Goal: Information Seeking & Learning: Learn about a topic

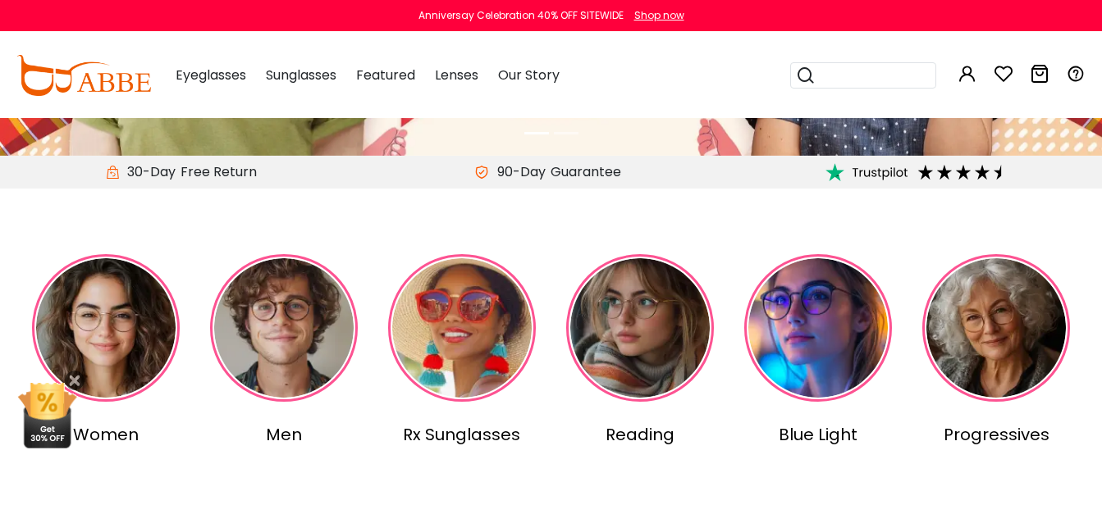
scroll to position [425, 0]
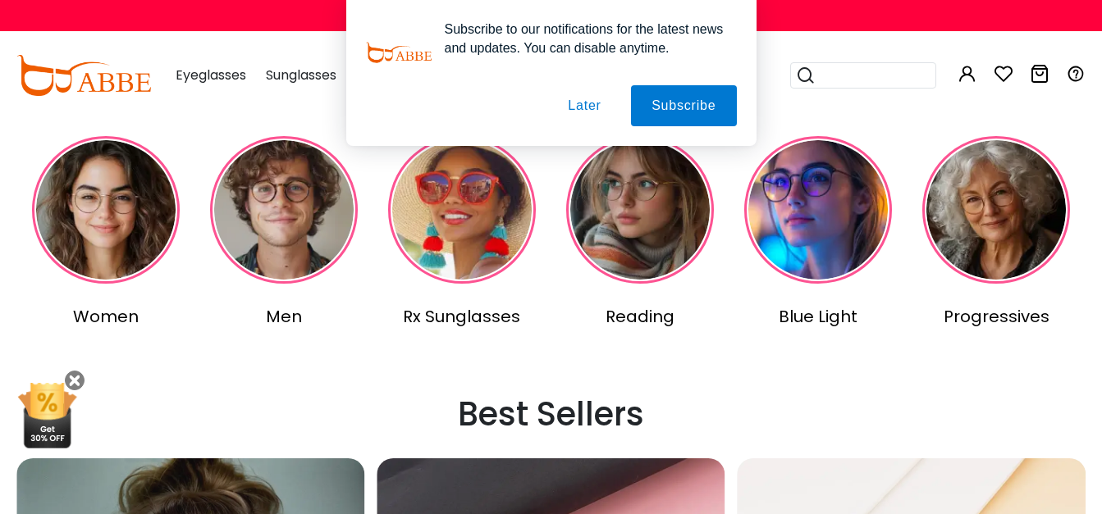
click at [121, 230] on img at bounding box center [106, 210] width 148 height 148
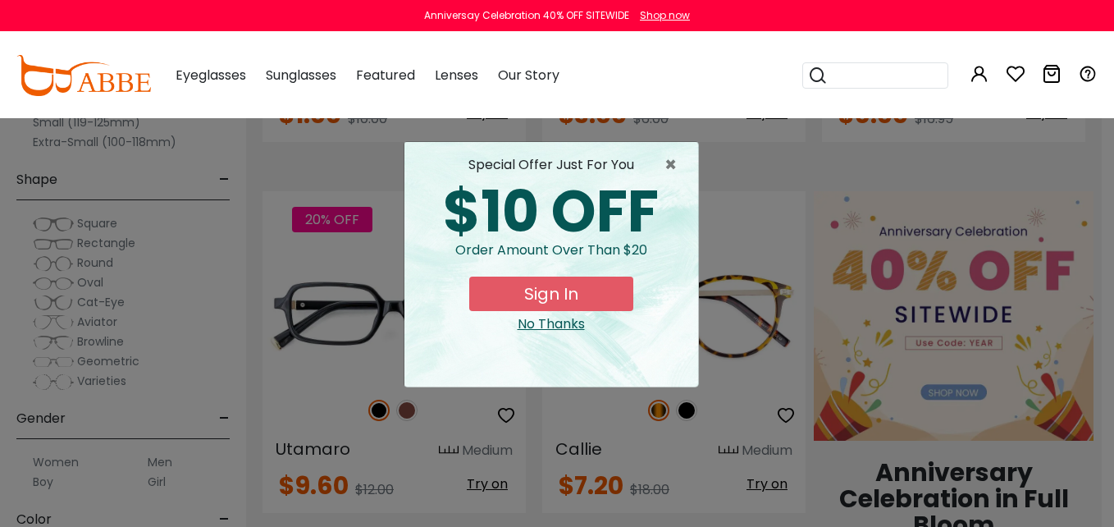
click at [47, 461] on div "× special offer just for you $10 OFF Order amount over than $20 Sign In No Than…" at bounding box center [557, 263] width 1114 height 527
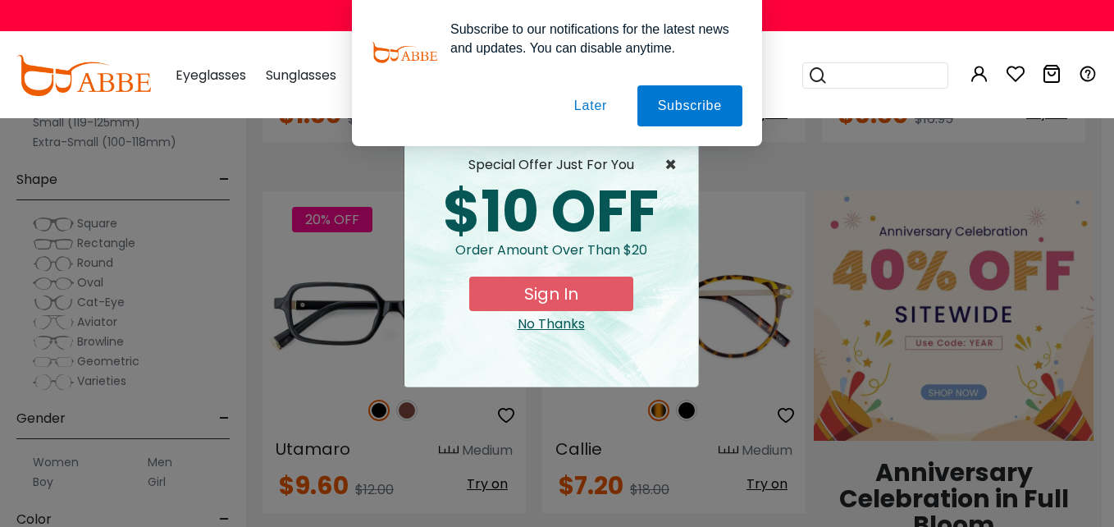
click at [668, 166] on span "×" at bounding box center [674, 165] width 21 height 20
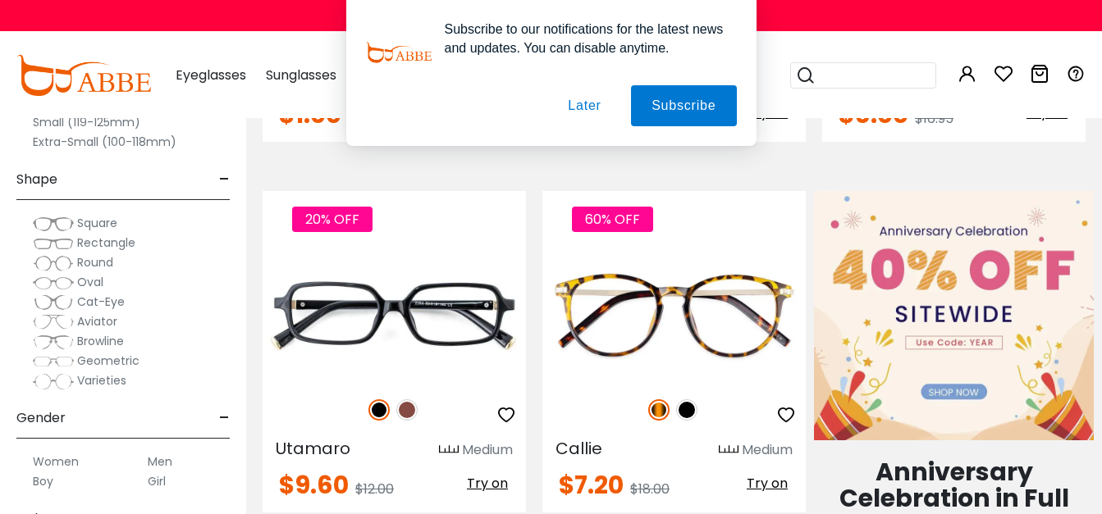
click at [596, 114] on button "Later" at bounding box center [584, 105] width 74 height 41
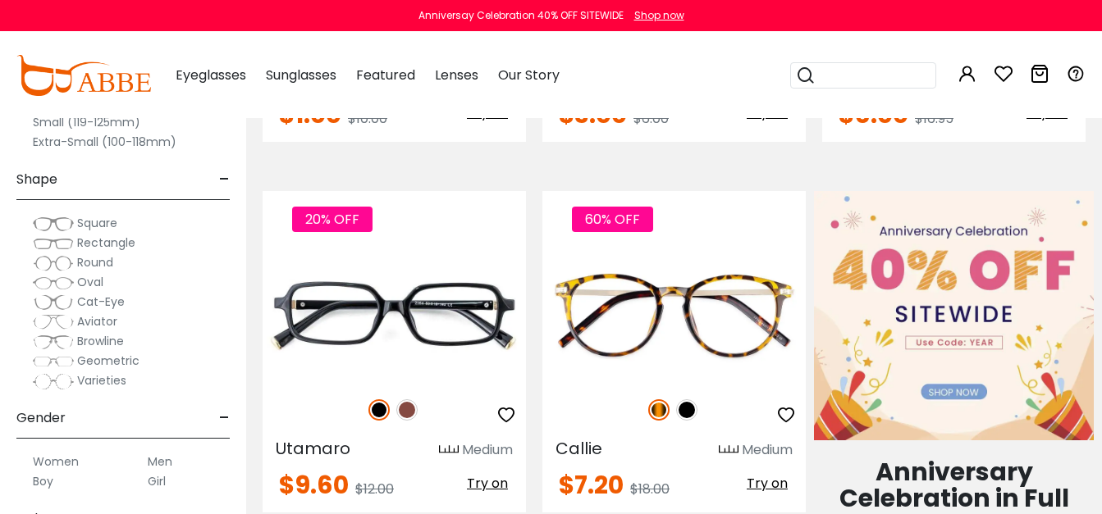
click at [56, 302] on img at bounding box center [53, 302] width 41 height 16
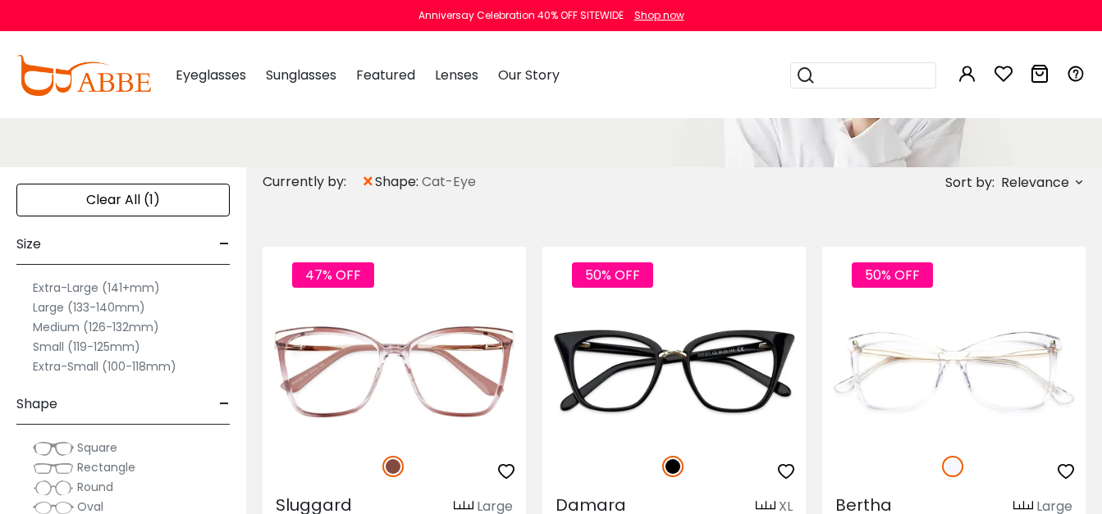
click at [96, 308] on label "Large (133-140mm)" at bounding box center [89, 308] width 112 height 20
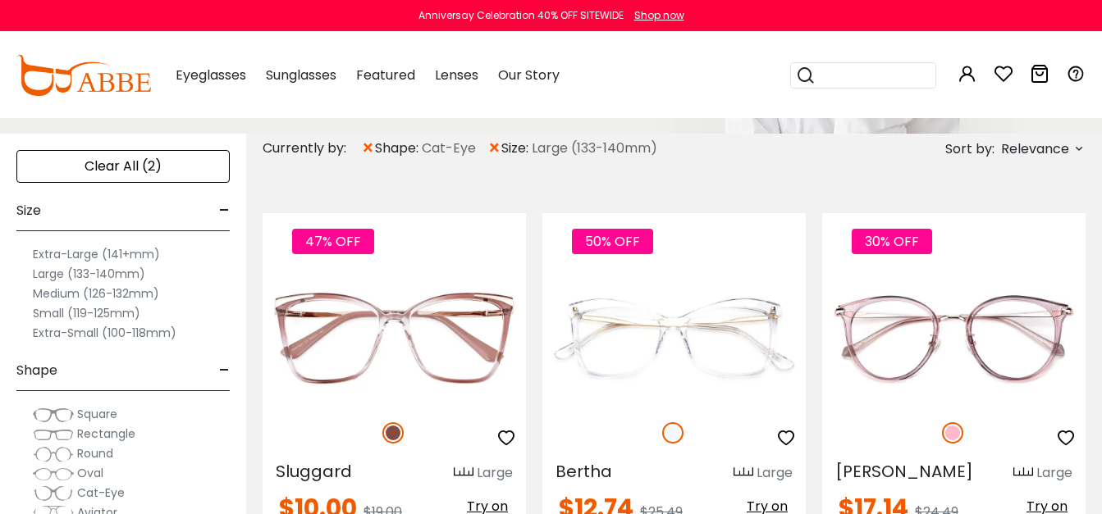
scroll to position [340, 0]
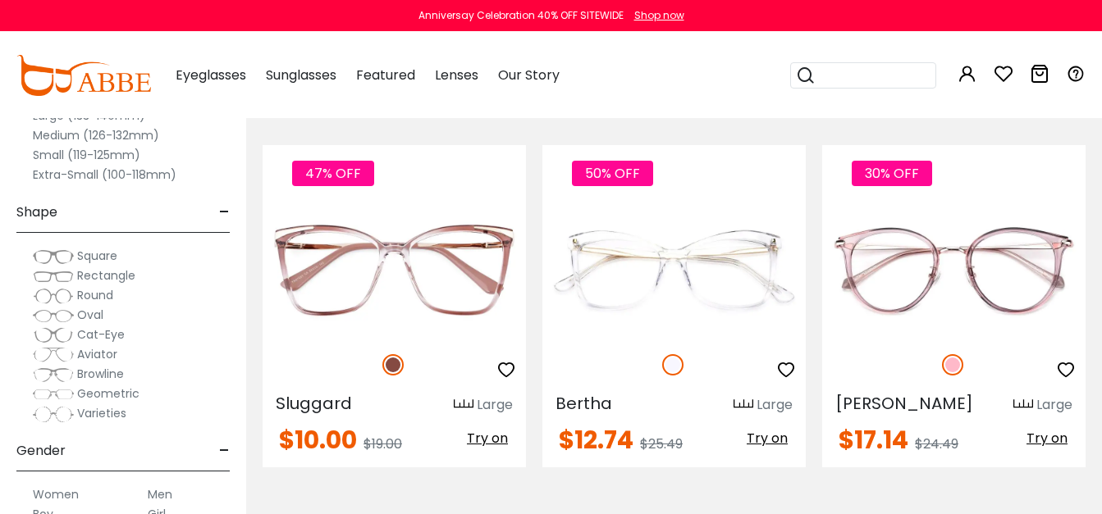
click at [59, 333] on img at bounding box center [53, 335] width 41 height 16
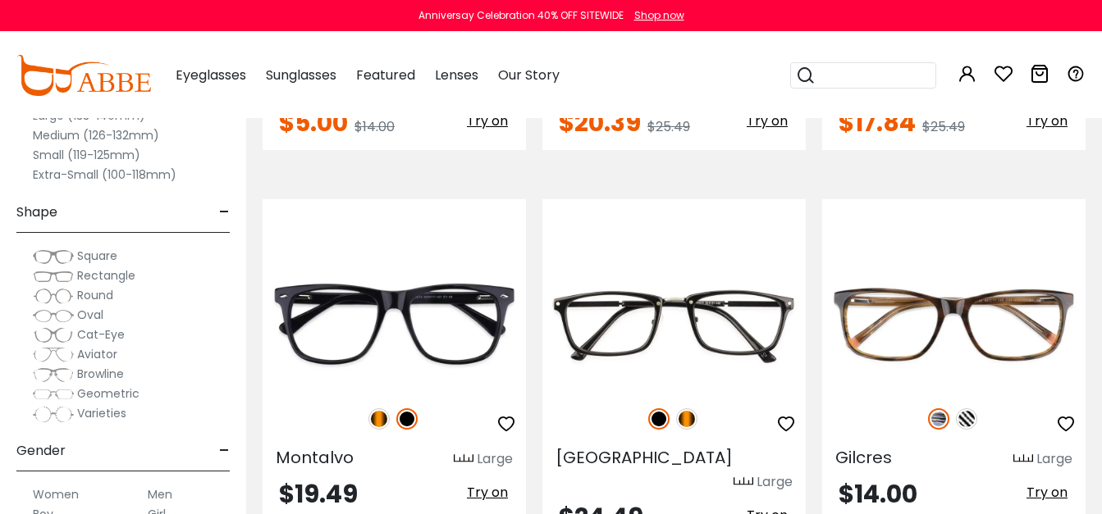
scroll to position [4165, 0]
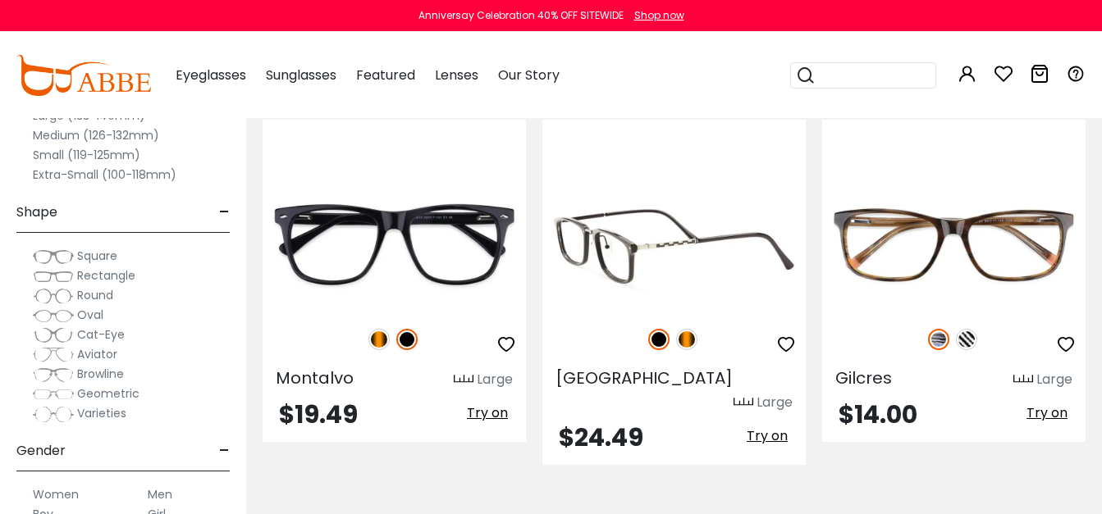
click at [682, 329] on img at bounding box center [686, 339] width 21 height 21
drag, startPoint x: 654, startPoint y: 311, endPoint x: 734, endPoint y: 283, distance: 85.1
click at [654, 329] on img at bounding box center [658, 339] width 21 height 21
click at [688, 329] on img at bounding box center [686, 339] width 21 height 21
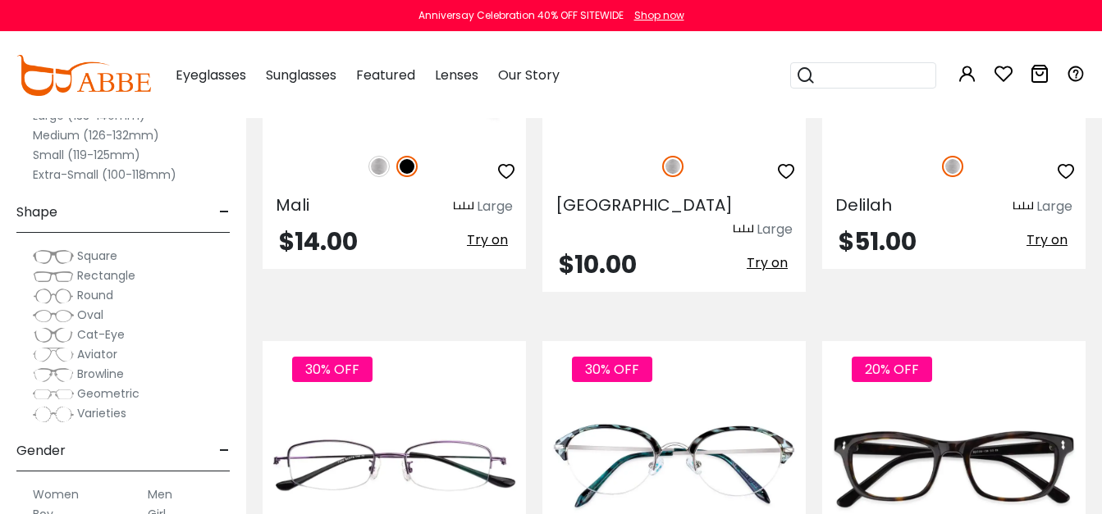
scroll to position [6081, 0]
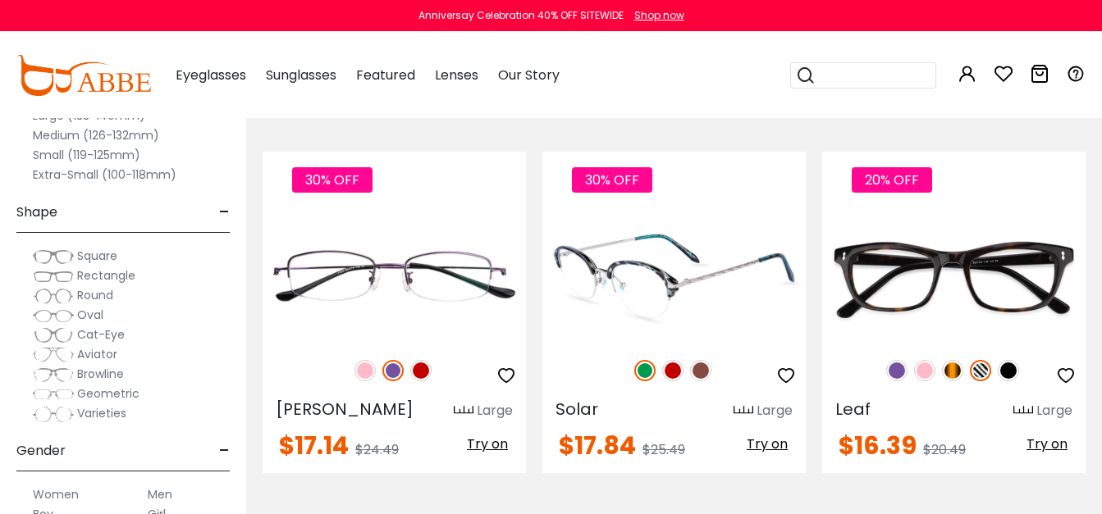
click at [669, 360] on img at bounding box center [672, 370] width 21 height 21
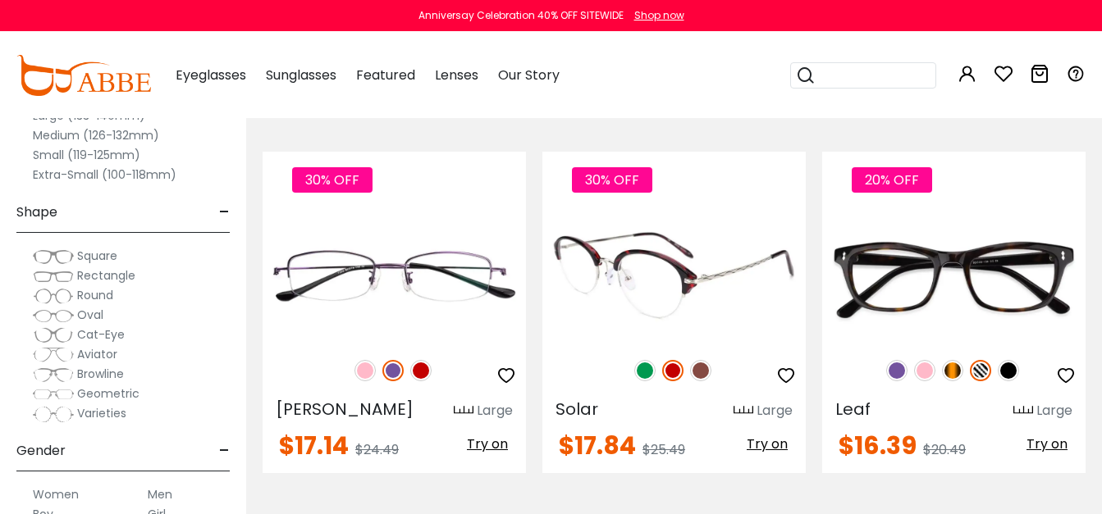
click at [699, 360] on img at bounding box center [700, 370] width 21 height 21
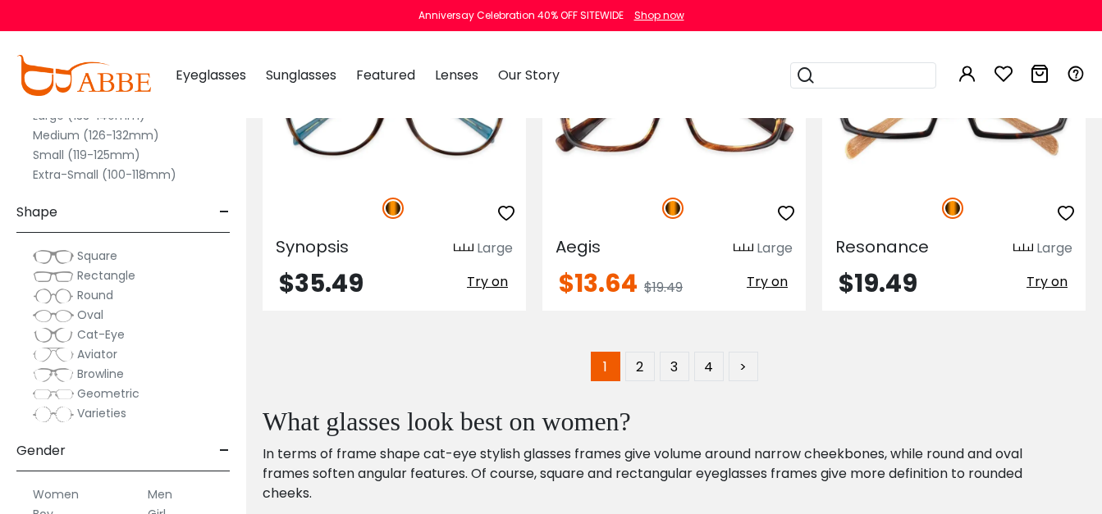
scroll to position [7602, 0]
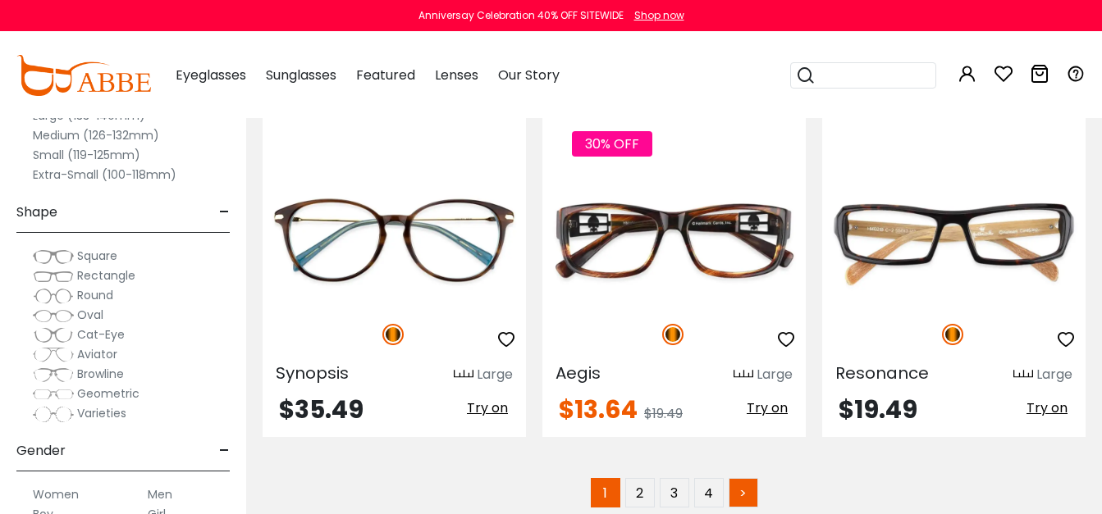
click at [742, 478] on link ">" at bounding box center [743, 493] width 30 height 30
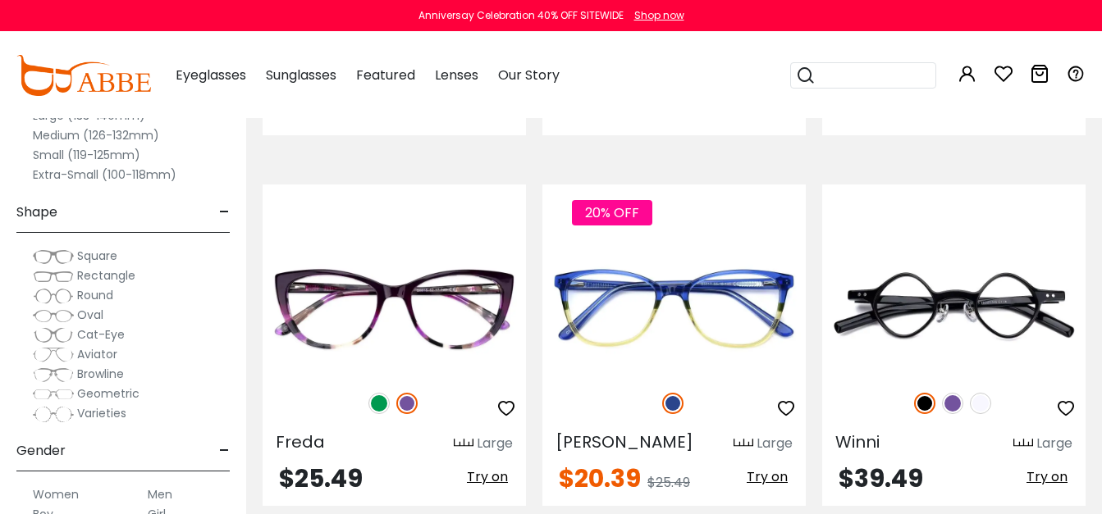
scroll to position [5165, 0]
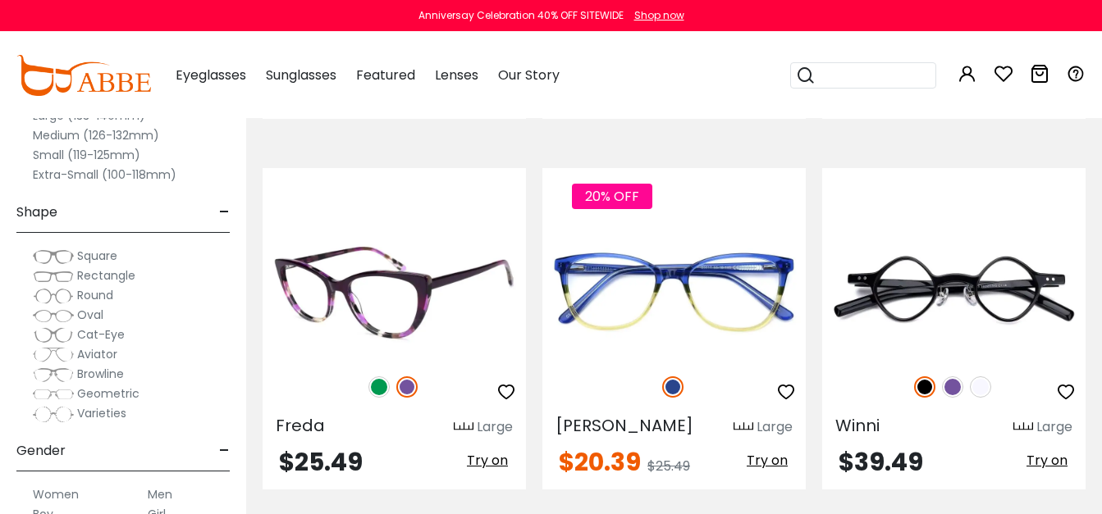
click at [381, 376] on img at bounding box center [378, 386] width 21 height 21
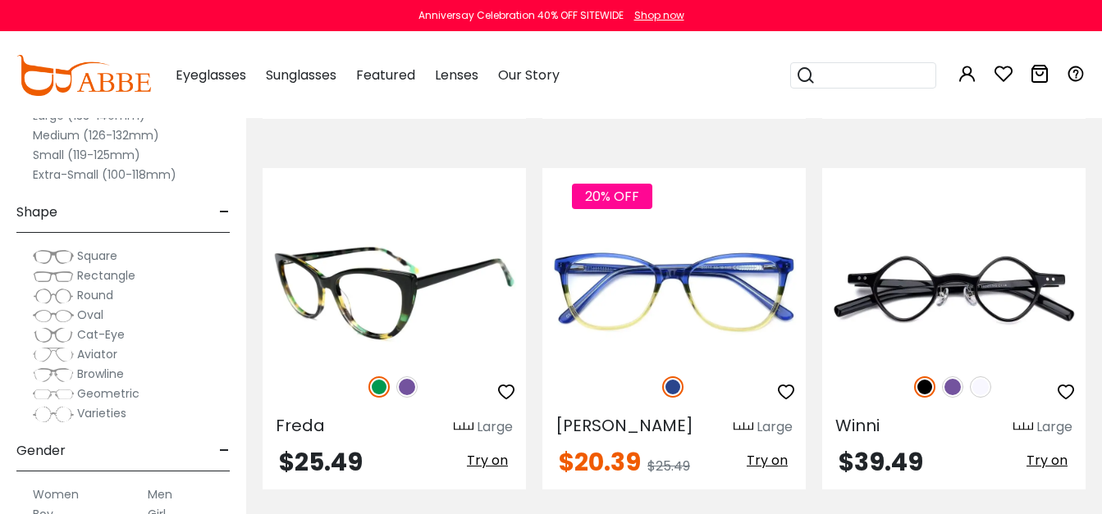
click at [406, 376] on img at bounding box center [406, 386] width 21 height 21
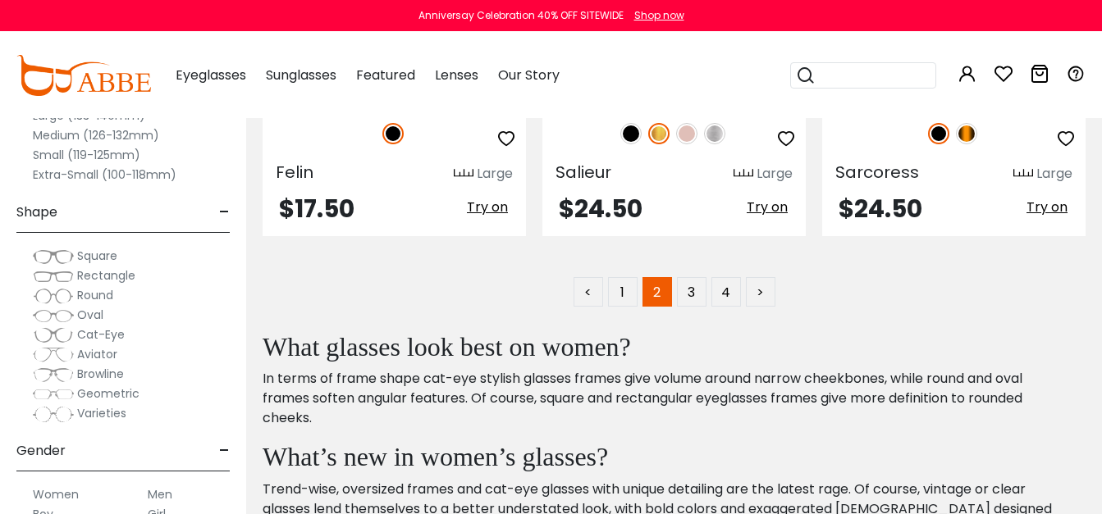
scroll to position [7699, 0]
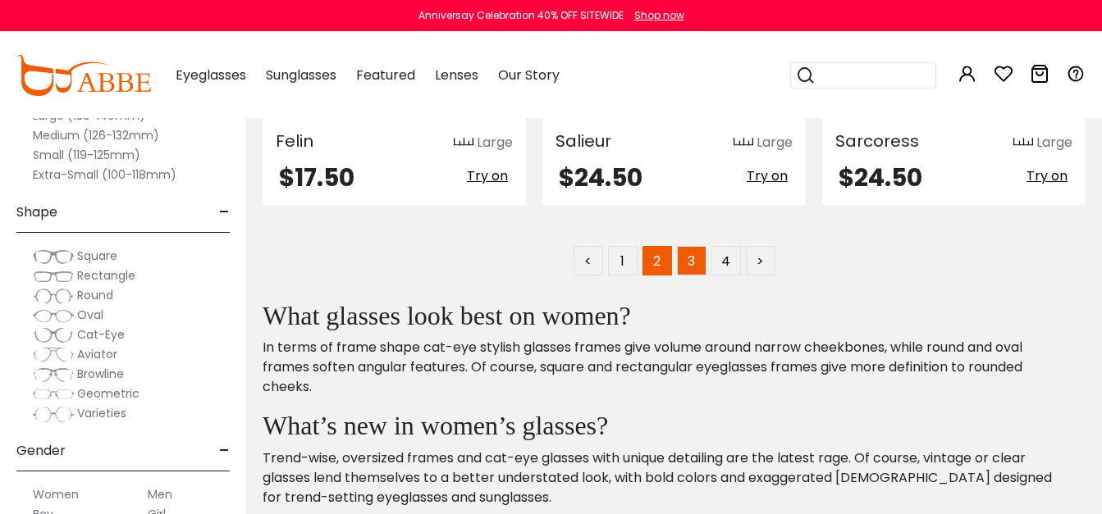
click at [692, 246] on link "3" at bounding box center [692, 261] width 30 height 30
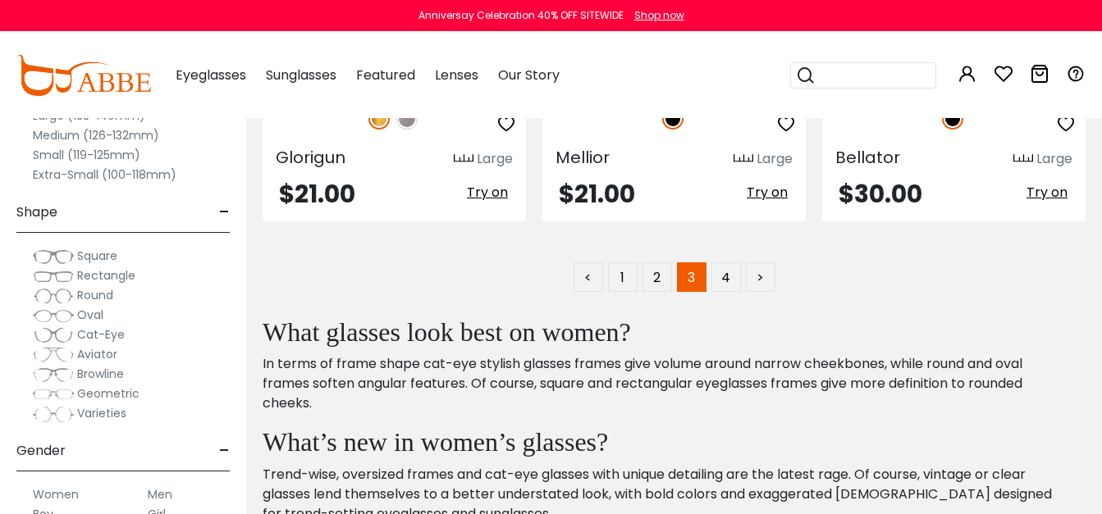
scroll to position [7558, 0]
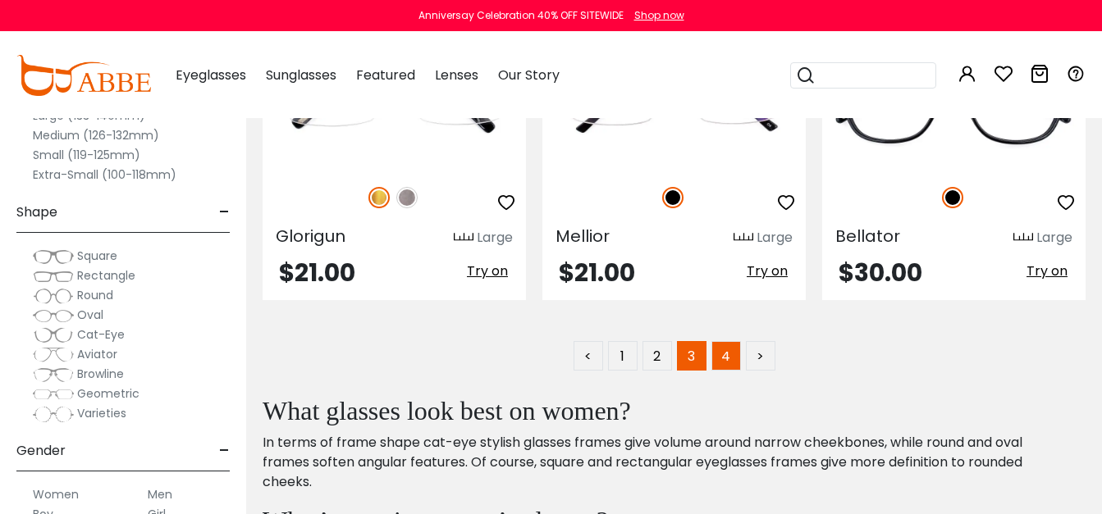
click at [725, 354] on link "4" at bounding box center [726, 356] width 30 height 30
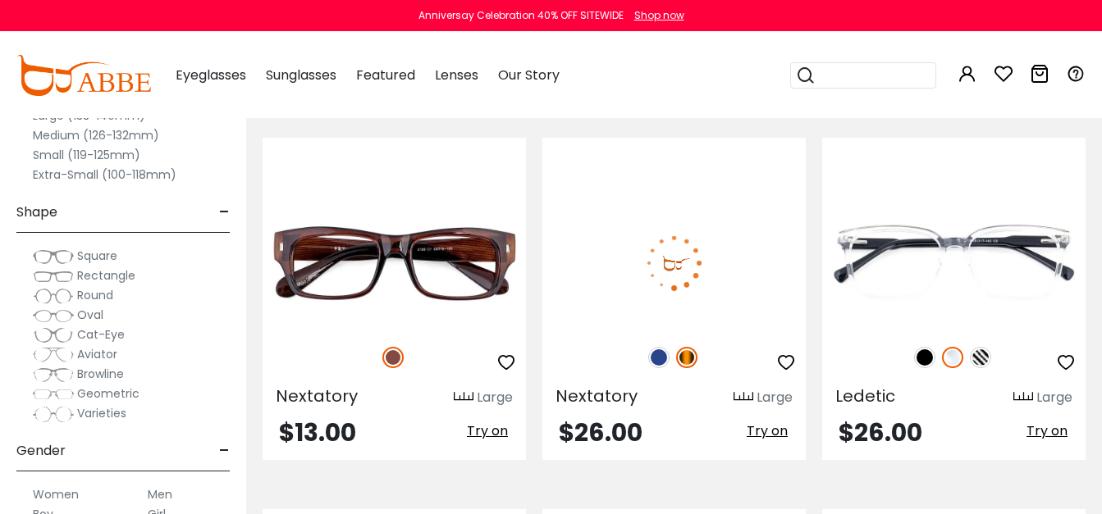
click at [657, 350] on img at bounding box center [658, 357] width 21 height 21
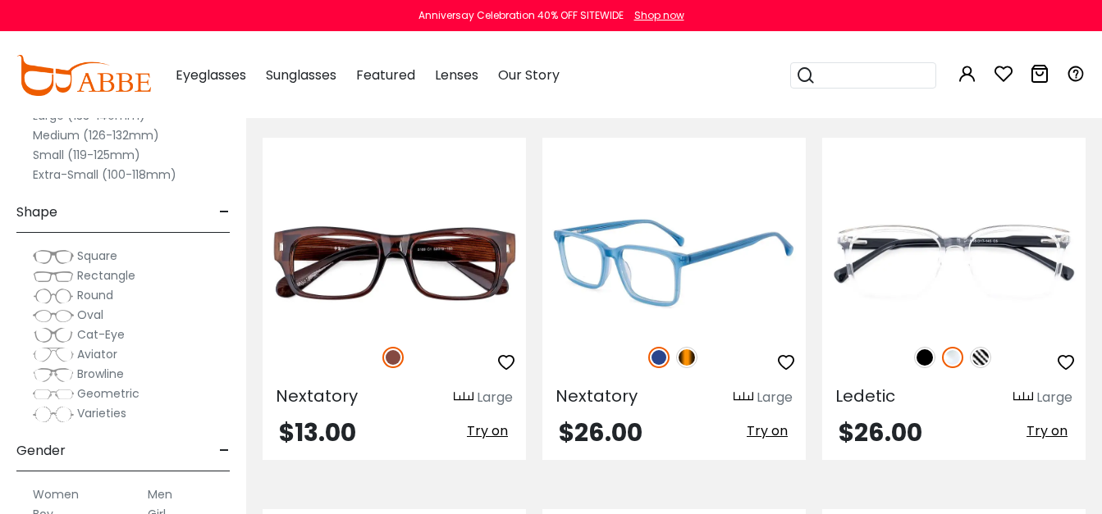
drag, startPoint x: 689, startPoint y: 355, endPoint x: 680, endPoint y: 401, distance: 46.8
click at [689, 355] on img at bounding box center [686, 357] width 21 height 21
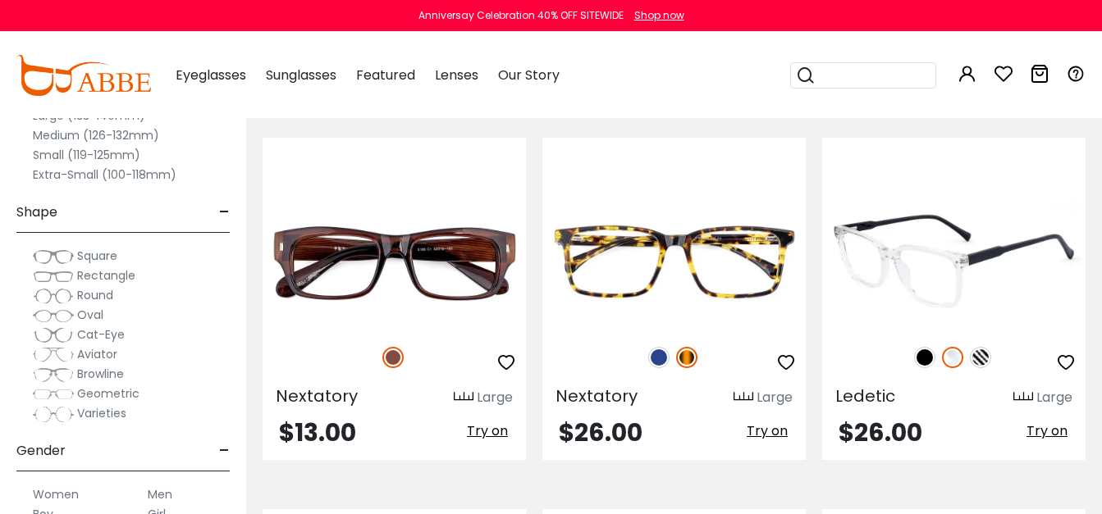
click at [978, 358] on img at bounding box center [979, 357] width 21 height 21
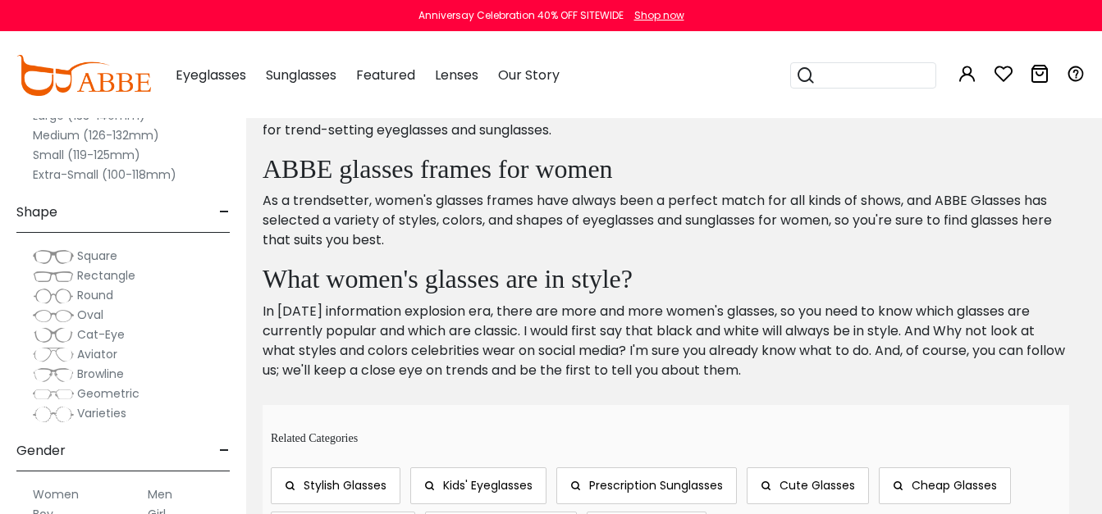
scroll to position [7264, 0]
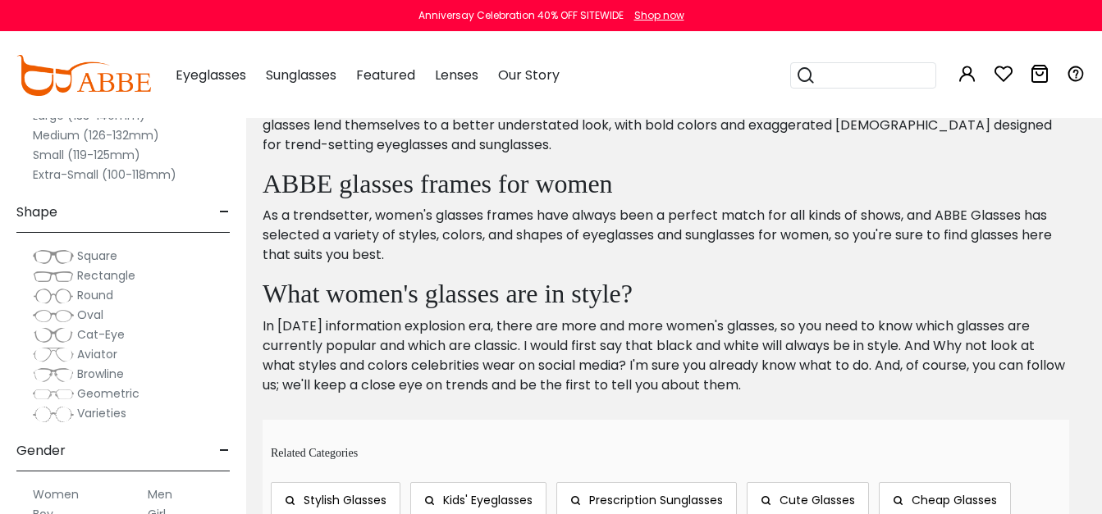
drag, startPoint x: 47, startPoint y: 253, endPoint x: 167, endPoint y: 257, distance: 119.8
click at [48, 253] on img at bounding box center [53, 257] width 41 height 16
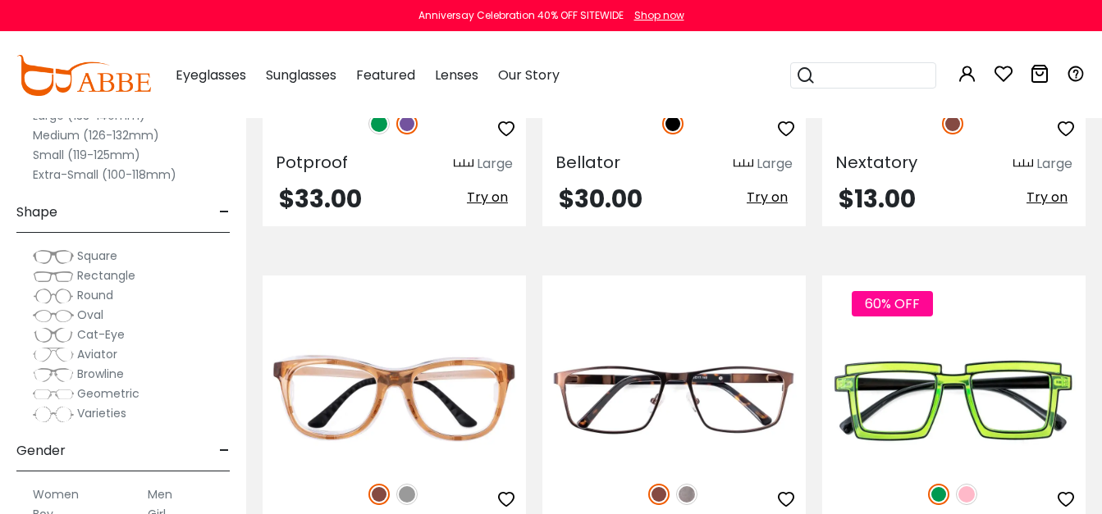
scroll to position [7443, 0]
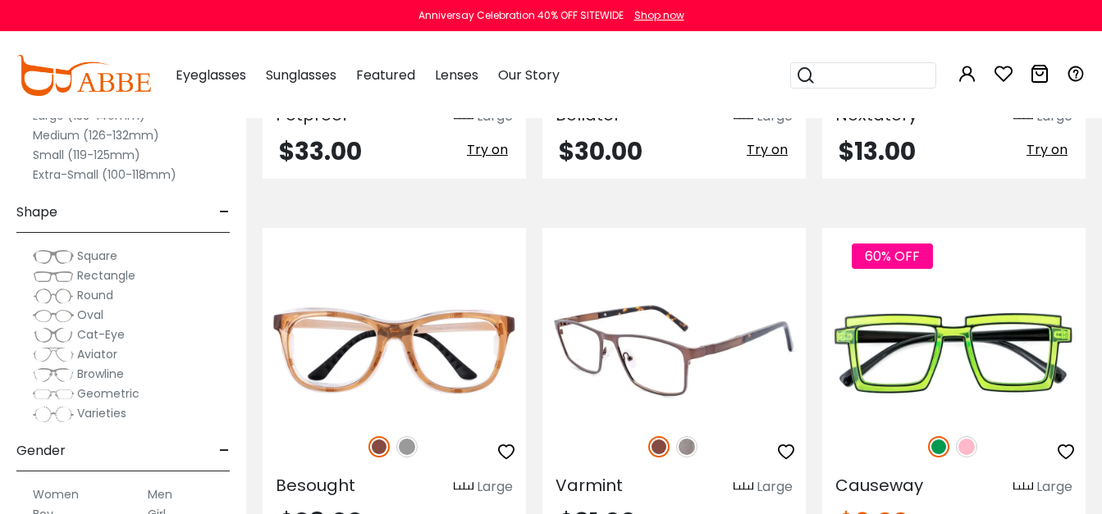
click at [682, 436] on img at bounding box center [686, 446] width 21 height 21
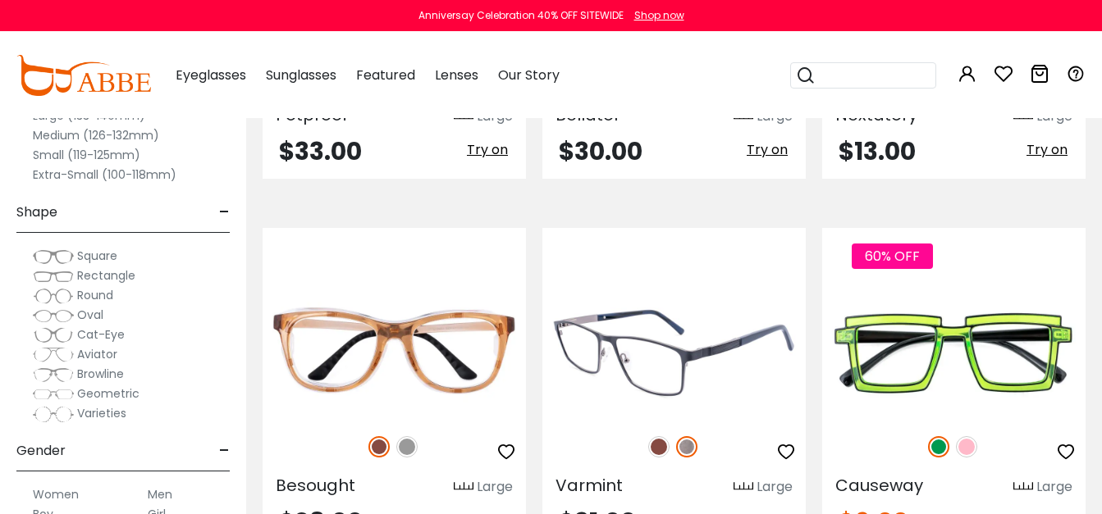
click at [659, 436] on img at bounding box center [658, 446] width 21 height 21
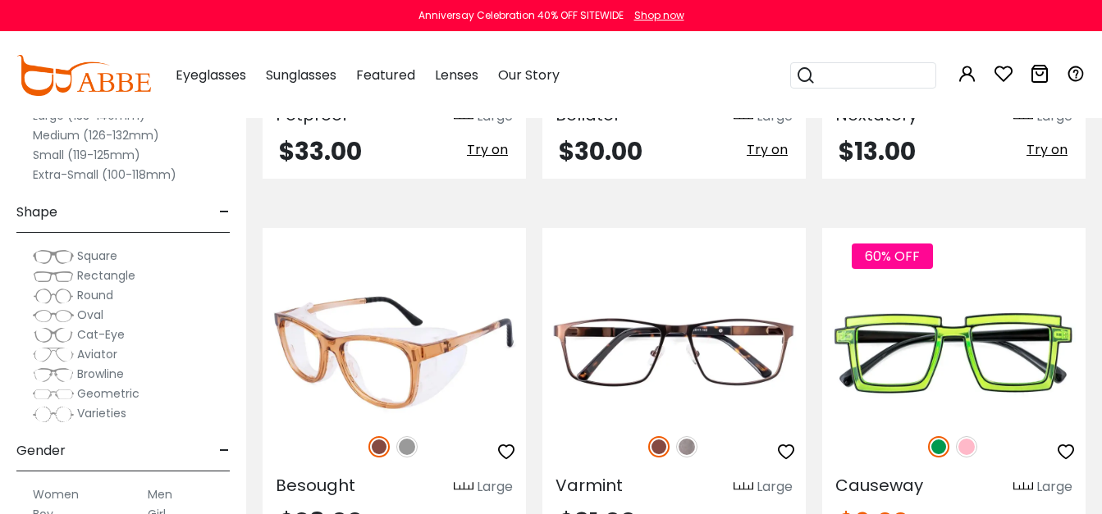
click at [406, 436] on img at bounding box center [406, 446] width 21 height 21
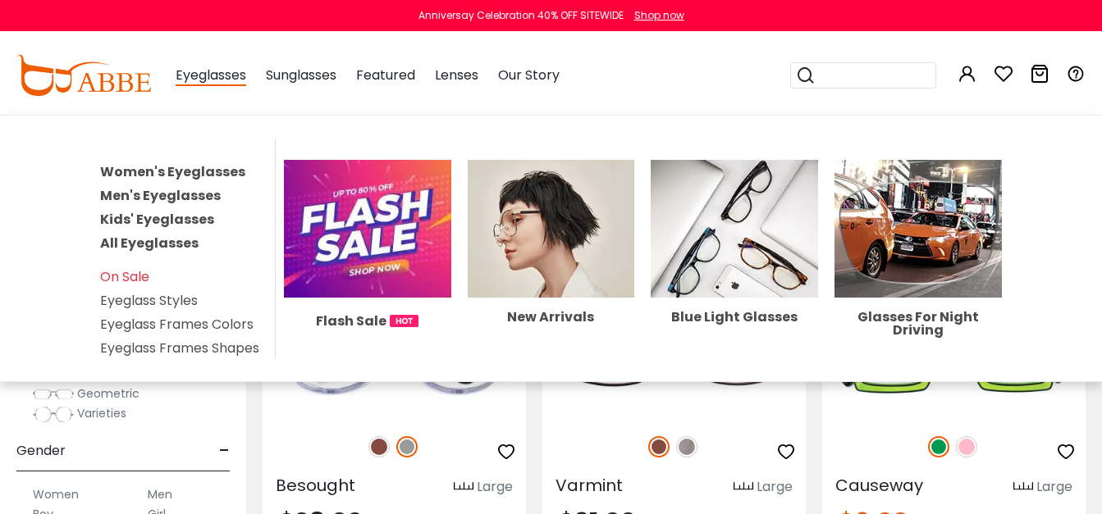
click at [165, 352] on link "Eyeglass Frames Shapes" at bounding box center [179, 348] width 159 height 19
